Goal: Information Seeking & Learning: Learn about a topic

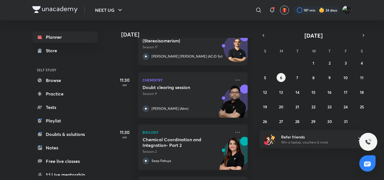
scroll to position [156, 0]
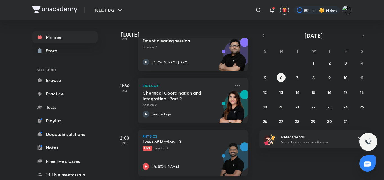
click at [179, 85] on p "Biology" at bounding box center [186, 85] width 88 height 7
